Goal: Task Accomplishment & Management: Complete application form

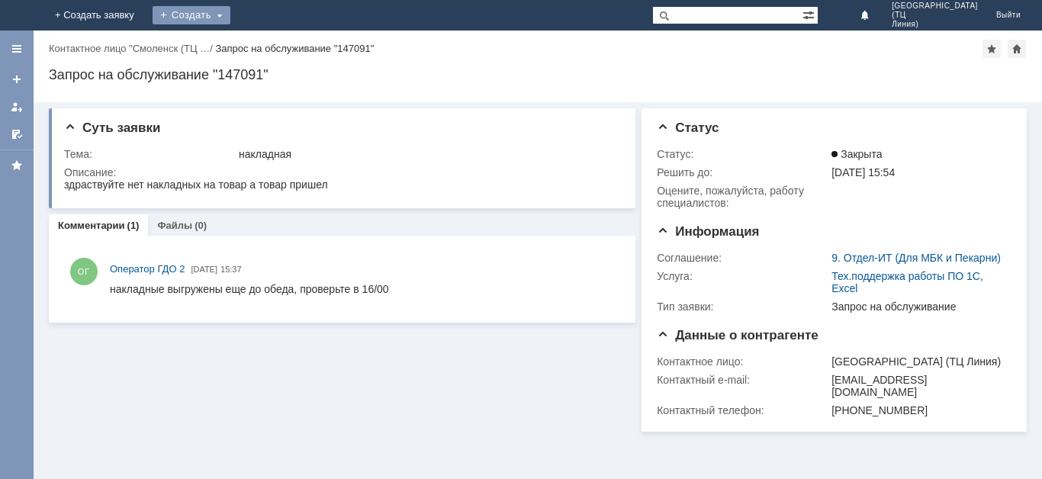
click at [230, 12] on div "Создать" at bounding box center [192, 15] width 78 height 18
click at [272, 46] on link "Заявка" at bounding box center [214, 46] width 116 height 18
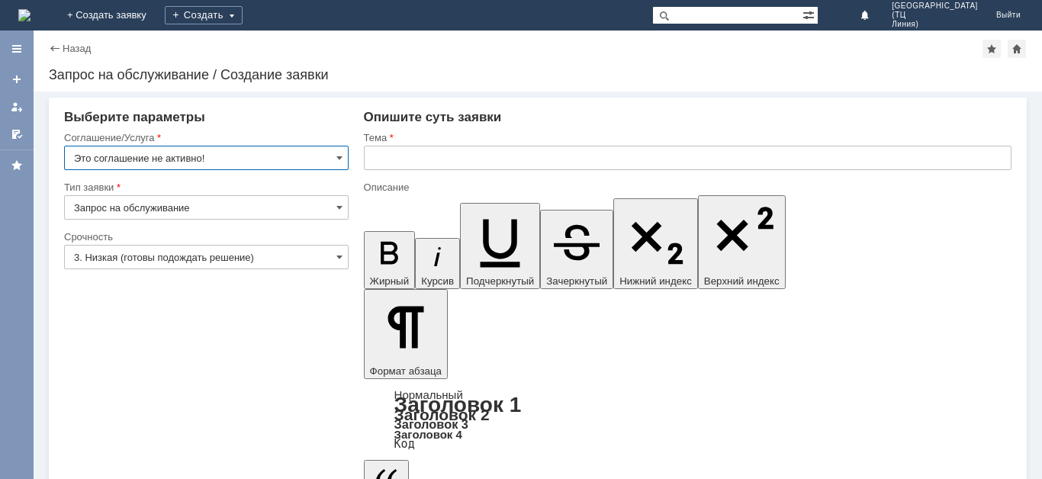
click at [332, 161] on input "Это соглашение не активно!" at bounding box center [206, 158] width 285 height 24
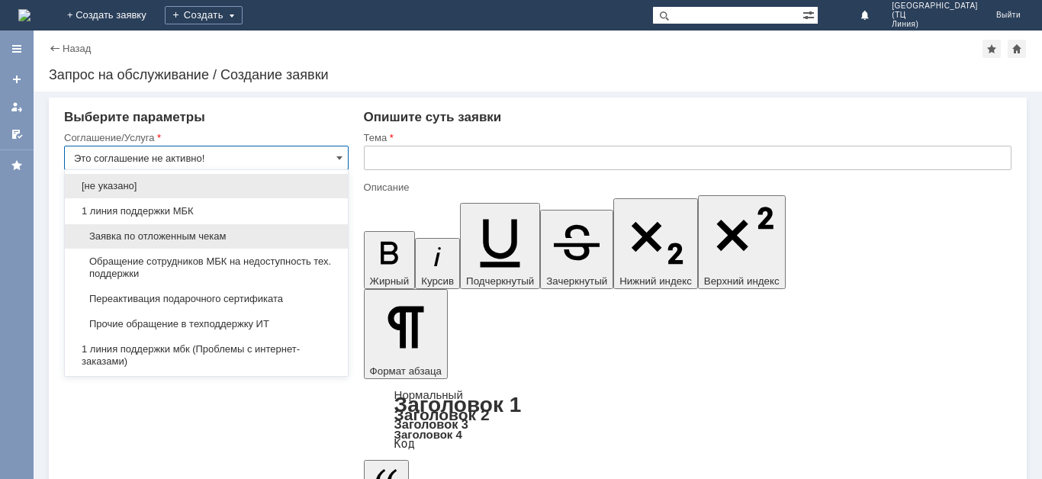
click at [169, 237] on span "Заявка по отложенным чекам" at bounding box center [206, 236] width 265 height 12
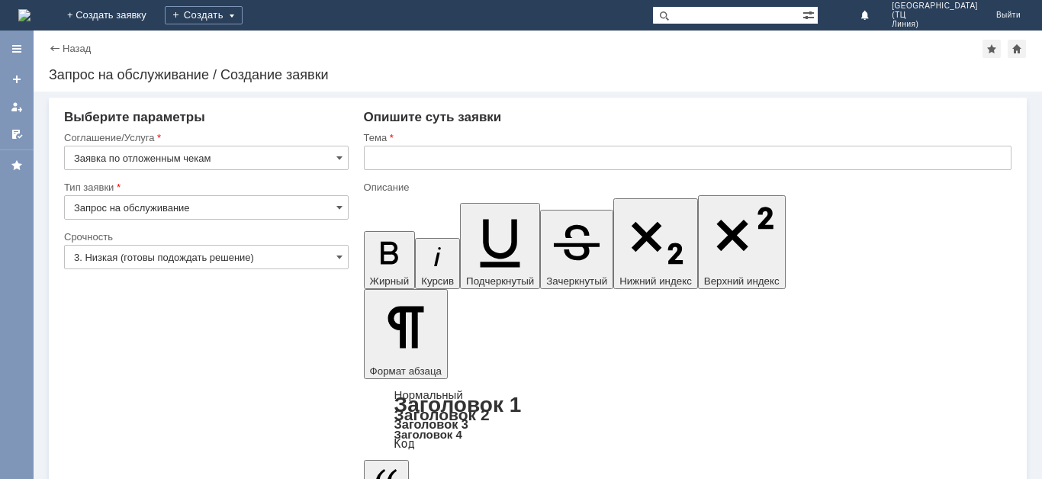
type input "Заявка по отложенным чекам"
click at [345, 255] on input "3. Низкая (готовы подождать решение)" at bounding box center [206, 257] width 285 height 24
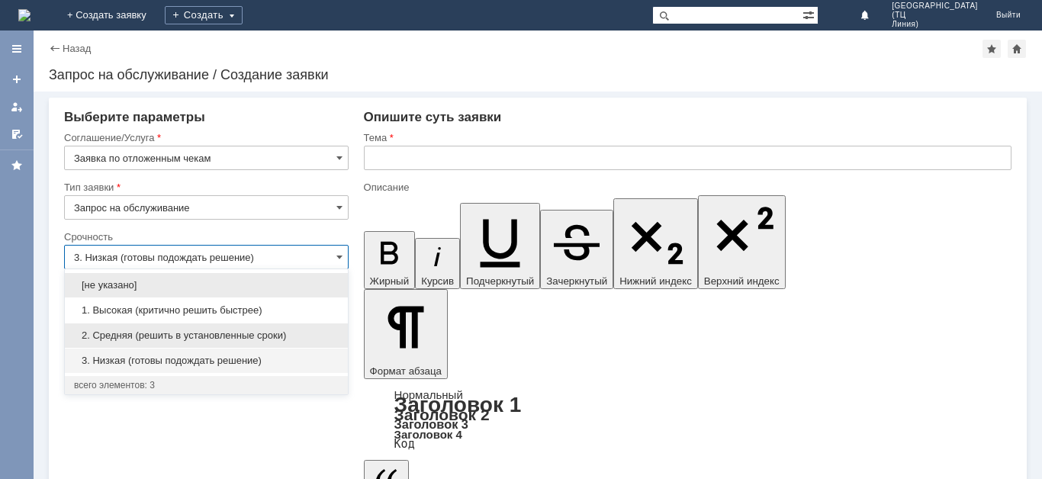
click at [211, 336] on span "2. Средняя (решить в установленные сроки)" at bounding box center [206, 336] width 265 height 12
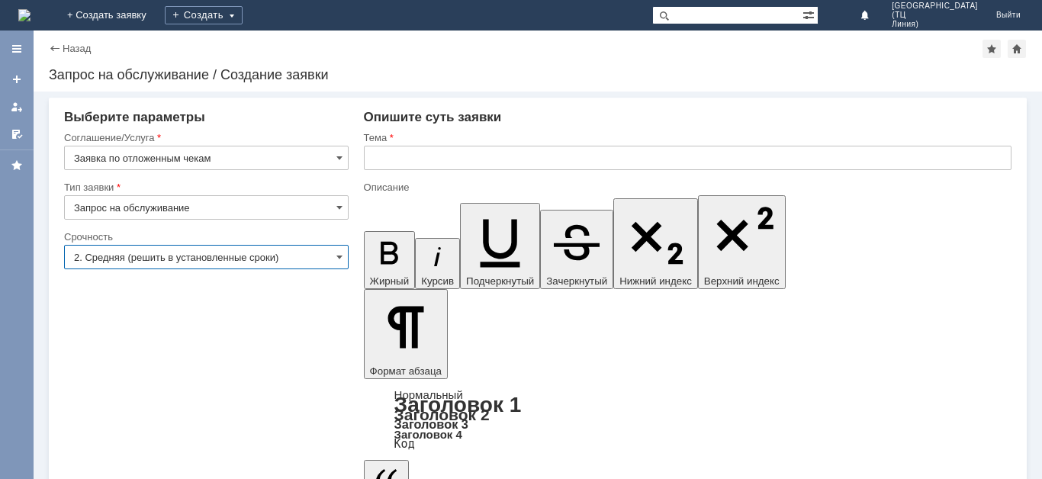
type input "2. Средняя (решить в установленные сроки)"
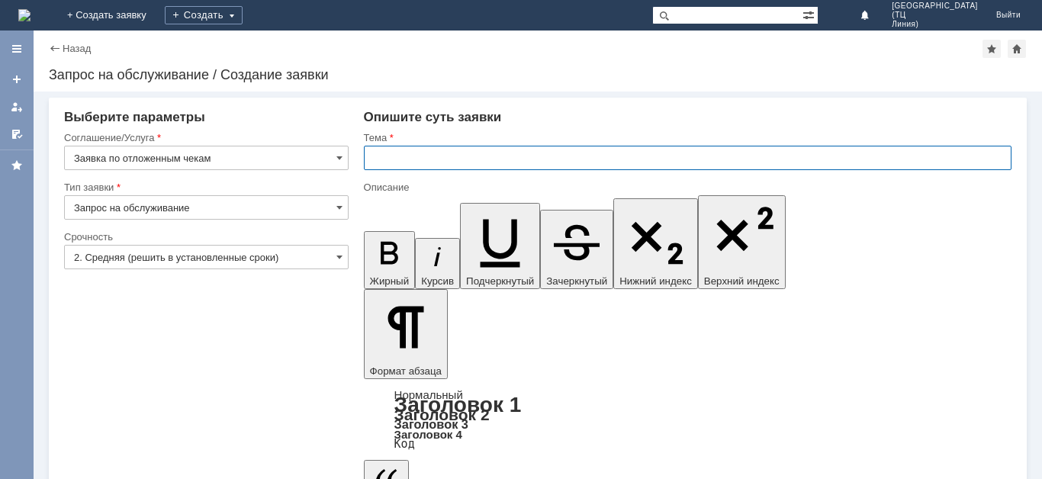
click at [397, 159] on input "text" at bounding box center [688, 158] width 648 height 24
type input "отложенные чеки [DATE]"
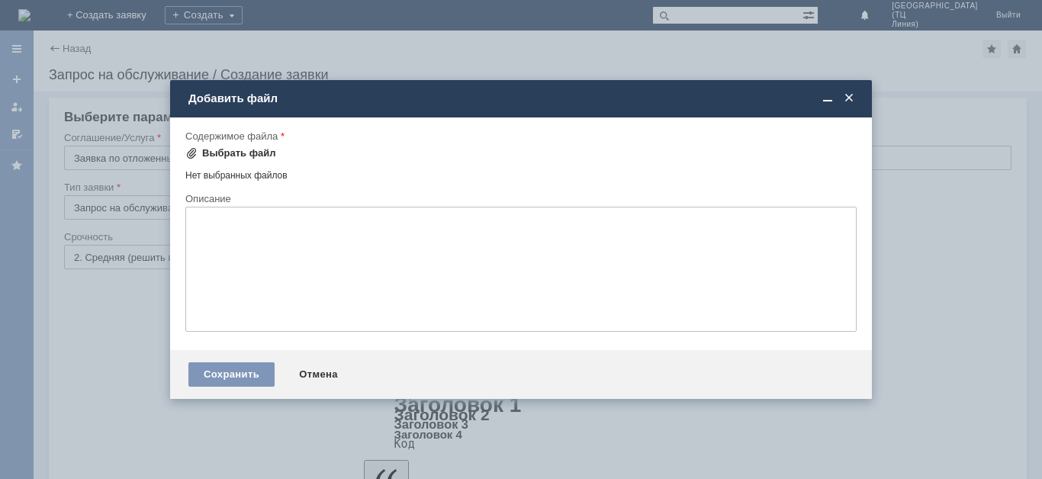
click at [241, 152] on div "Выбрать файл" at bounding box center [239, 153] width 74 height 12
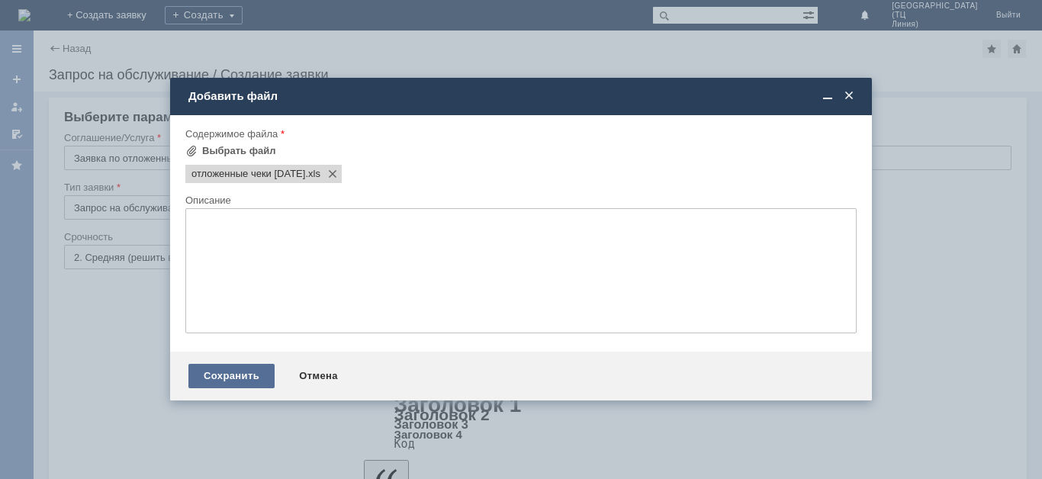
click at [239, 376] on div "Сохранить" at bounding box center [231, 376] width 86 height 24
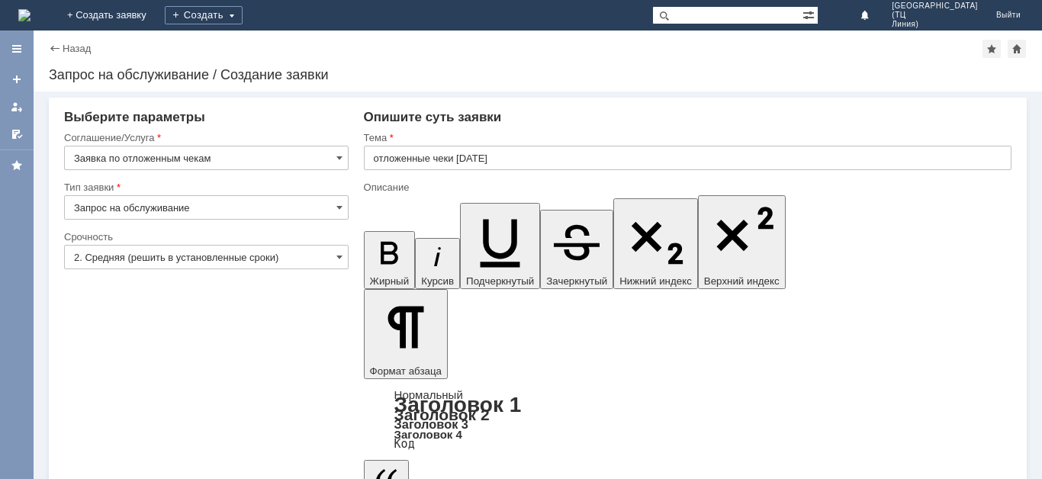
scroll to position [2, 0]
